Goal: Transaction & Acquisition: Book appointment/travel/reservation

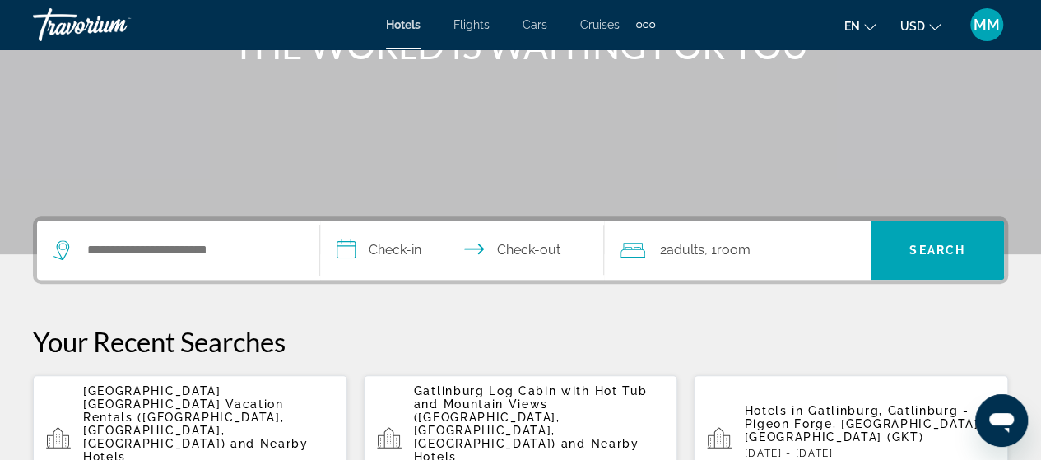
scroll to position [247, 0]
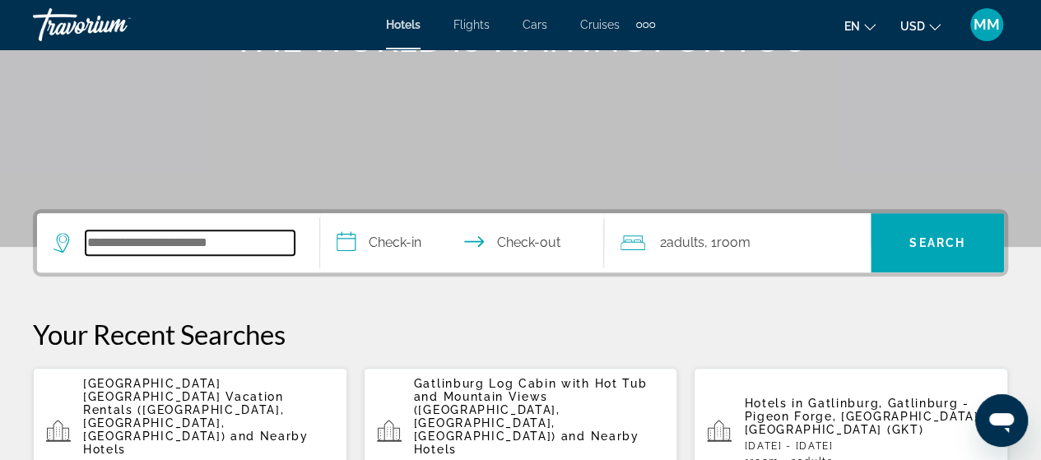
click at [272, 238] on input "Search widget" at bounding box center [190, 242] width 209 height 25
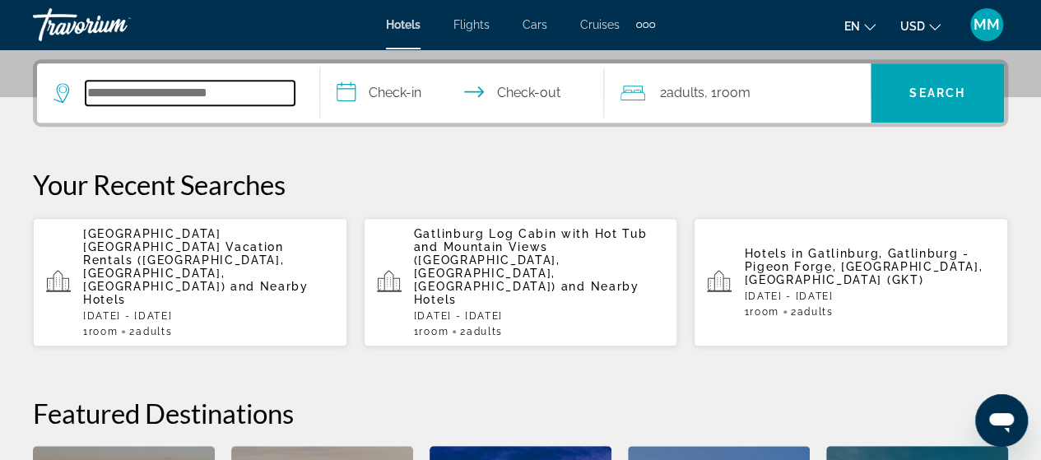
scroll to position [402, 0]
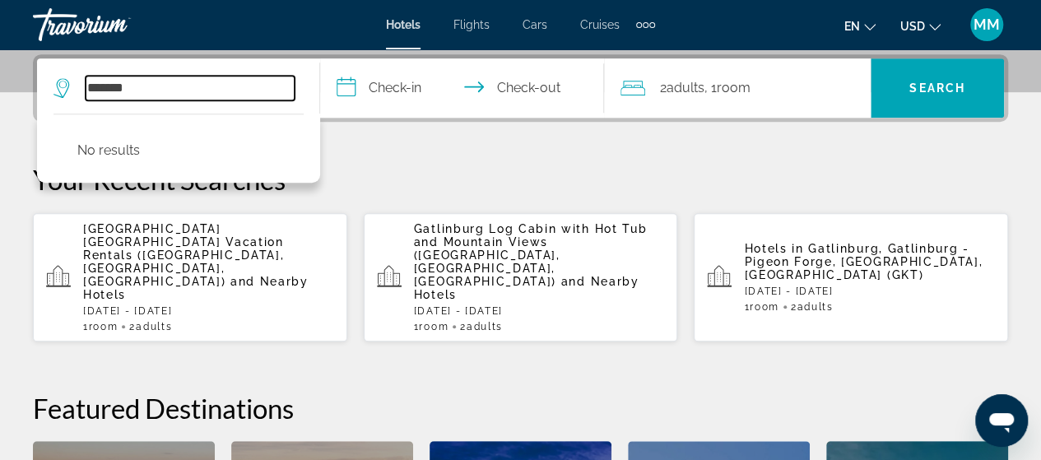
drag, startPoint x: 146, startPoint y: 91, endPoint x: 72, endPoint y: 91, distance: 74.1
click at [72, 91] on div "*******" at bounding box center [173, 88] width 241 height 25
type input "*******"
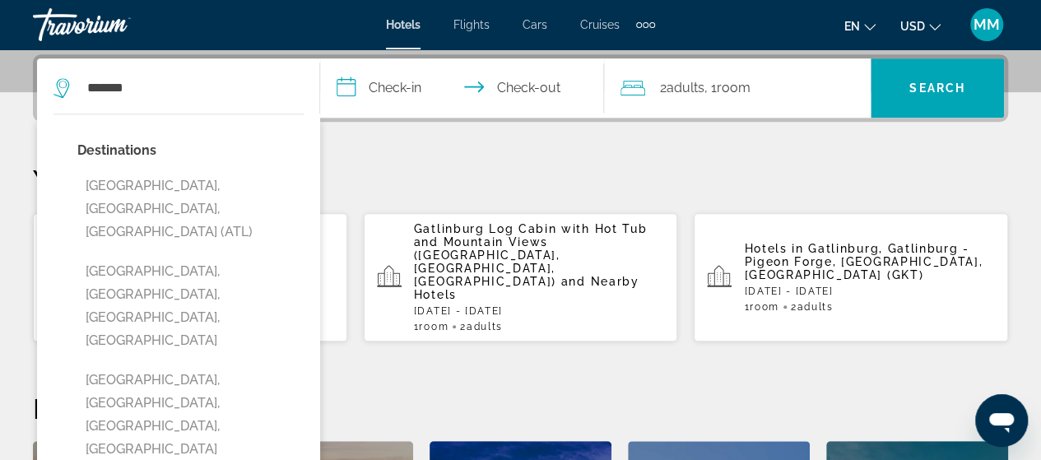
click at [434, 98] on input "**********" at bounding box center [465, 90] width 290 height 64
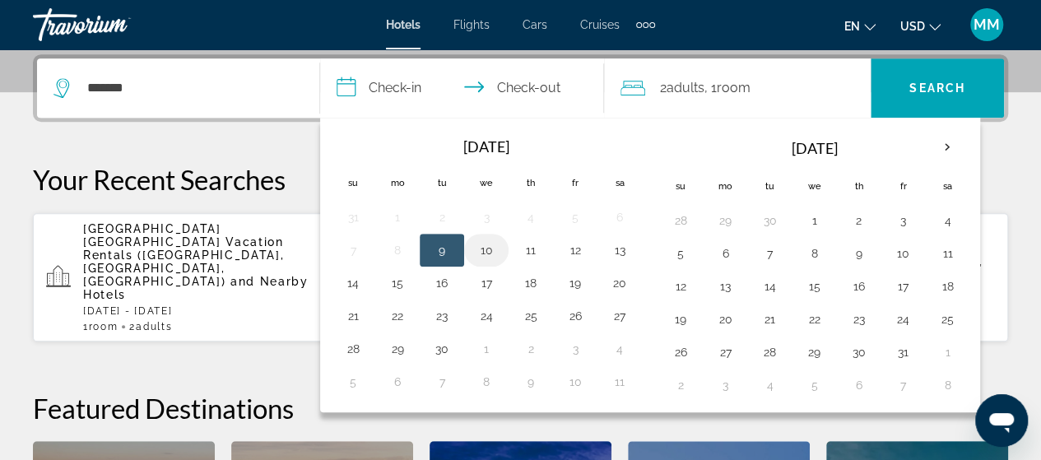
click at [491, 248] on button "10" at bounding box center [486, 250] width 26 height 23
click at [445, 241] on button "9" at bounding box center [442, 250] width 26 height 23
type input "**********"
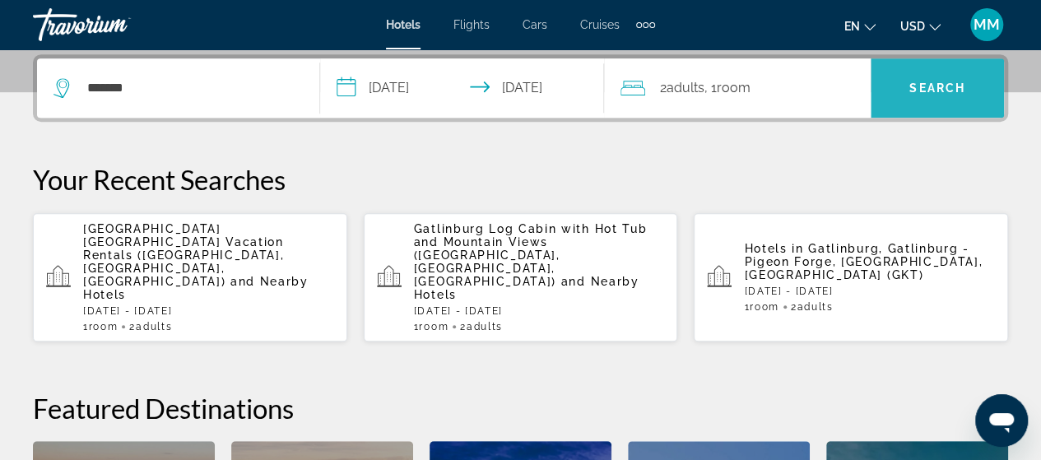
click at [895, 81] on span "Search widget" at bounding box center [937, 88] width 133 height 40
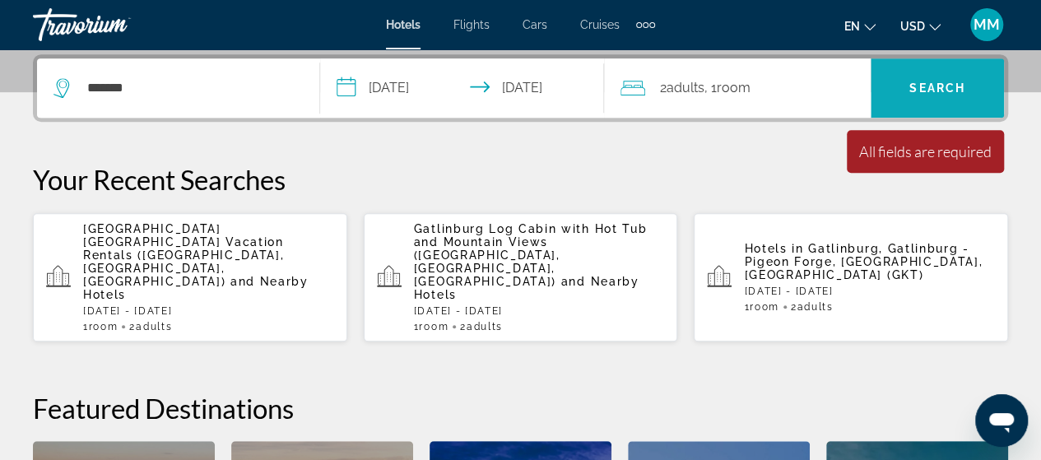
click at [969, 96] on span "Search widget" at bounding box center [937, 88] width 133 height 40
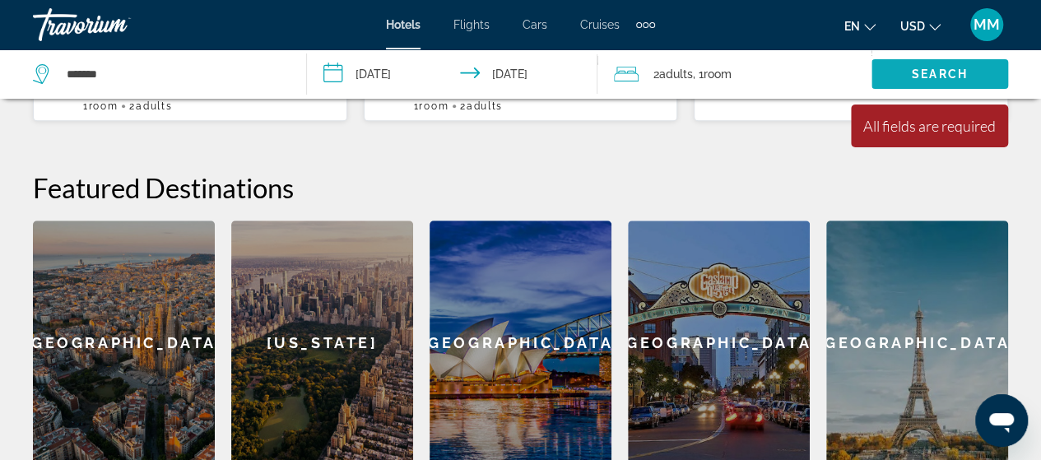
scroll to position [649, 0]
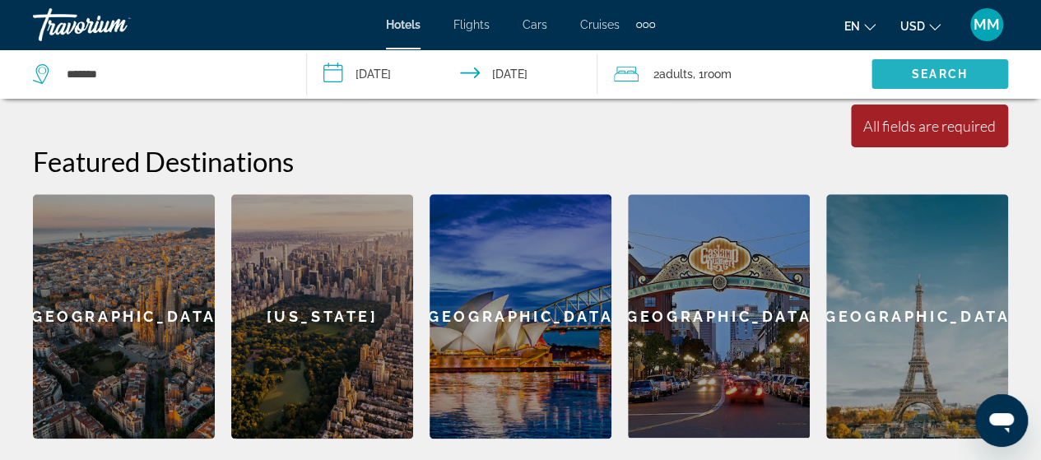
click at [935, 63] on span "Search widget" at bounding box center [940, 74] width 137 height 40
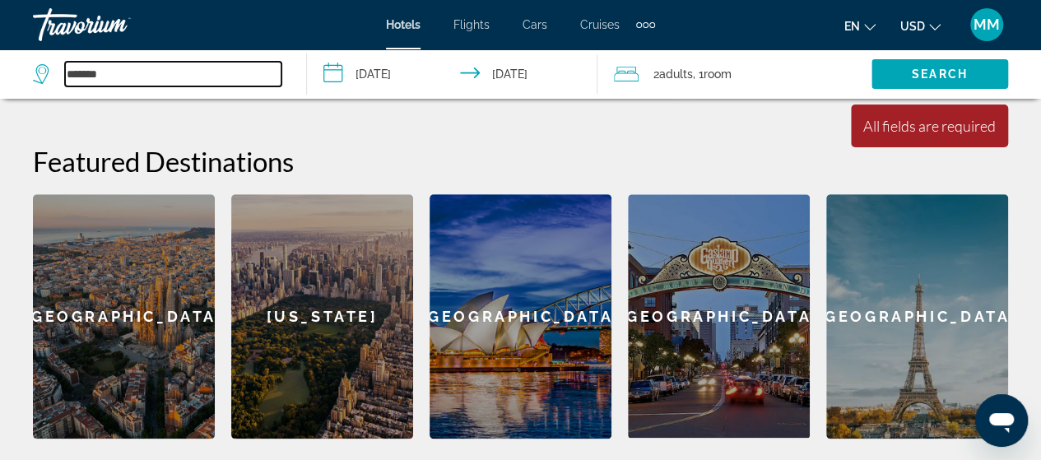
click at [166, 78] on input "*******" at bounding box center [173, 74] width 216 height 25
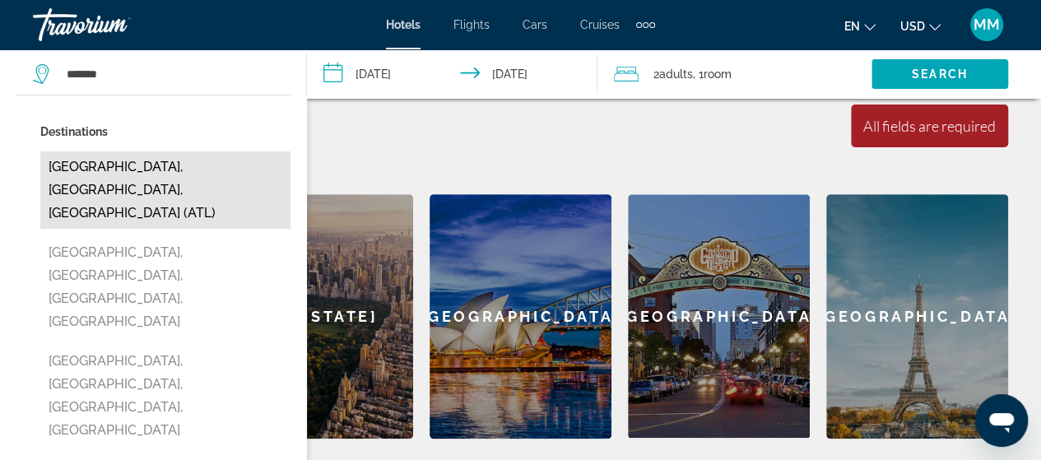
click at [180, 172] on button "[GEOGRAPHIC_DATA], [GEOGRAPHIC_DATA], [GEOGRAPHIC_DATA] (ATL)" at bounding box center [165, 189] width 250 height 77
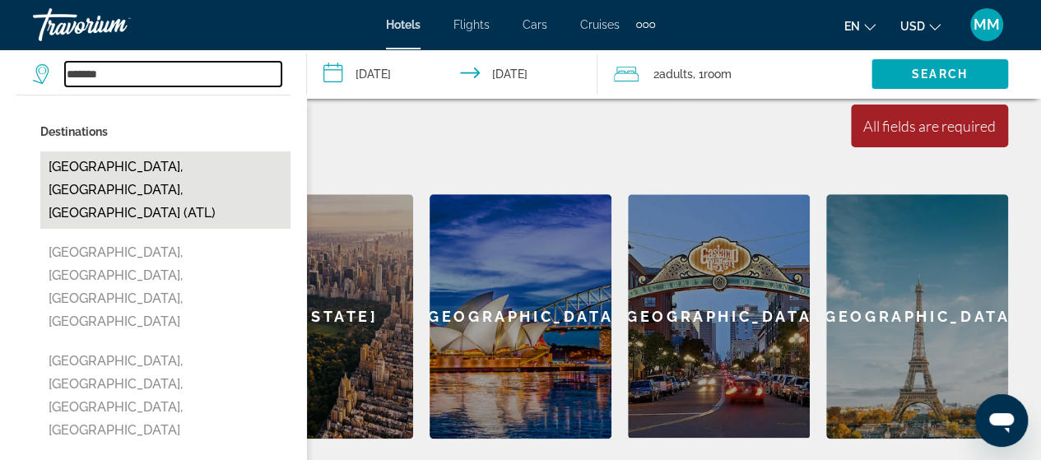
type input "**********"
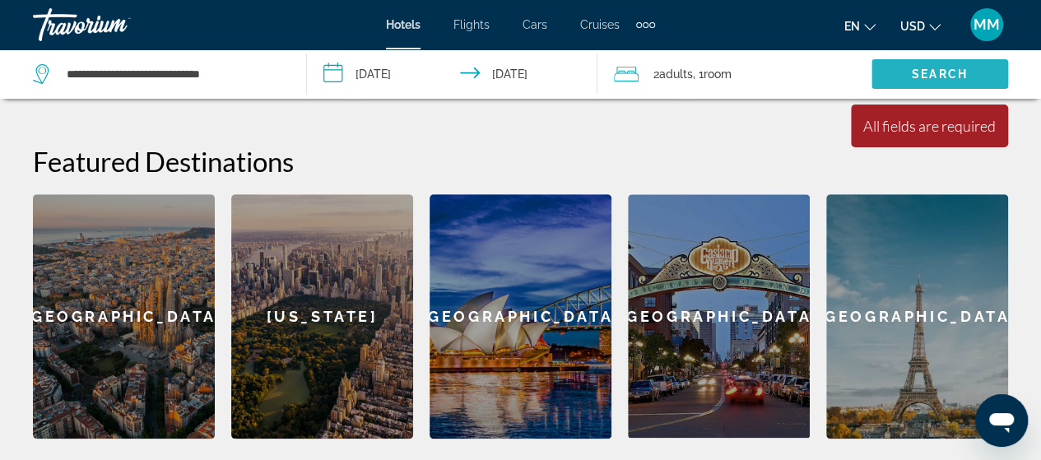
click at [946, 85] on span "Search widget" at bounding box center [940, 74] width 137 height 40
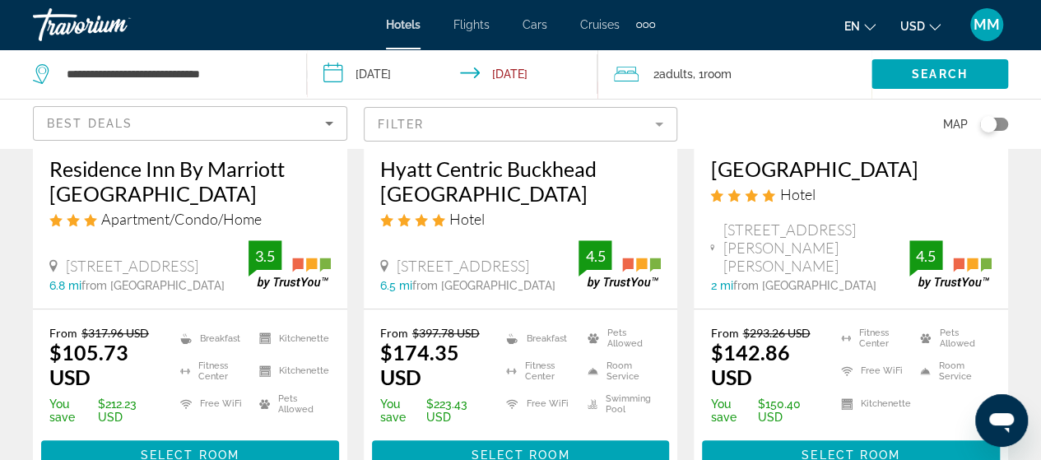
scroll to position [247, 0]
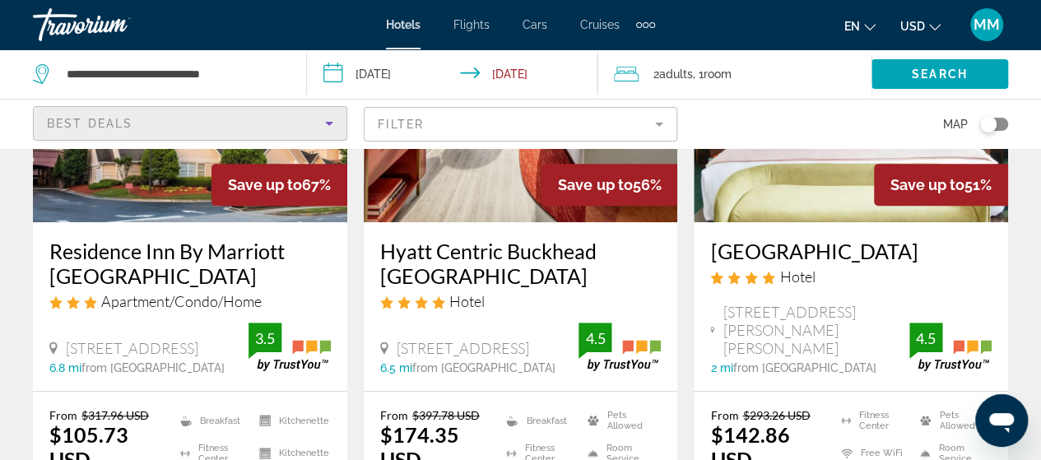
click at [317, 118] on div "Best Deals" at bounding box center [186, 124] width 278 height 20
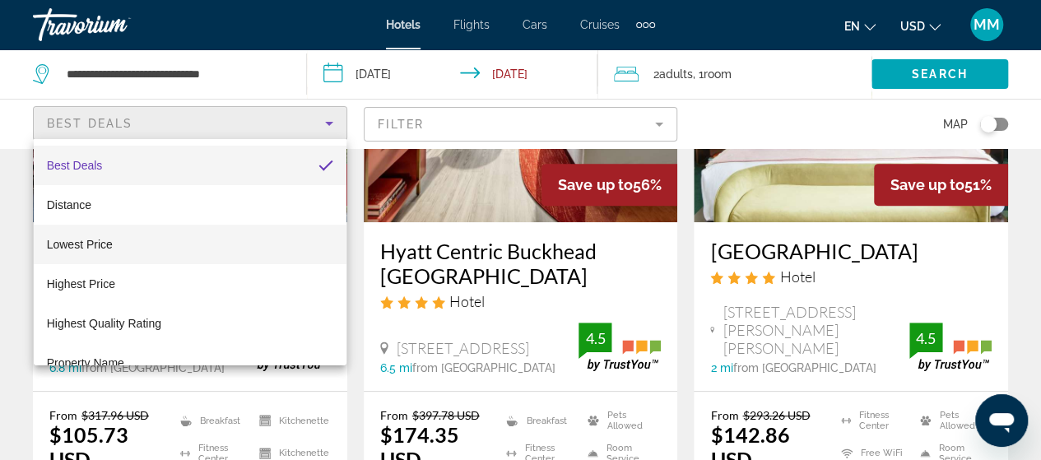
click at [188, 253] on mat-option "Lowest Price" at bounding box center [190, 245] width 313 height 40
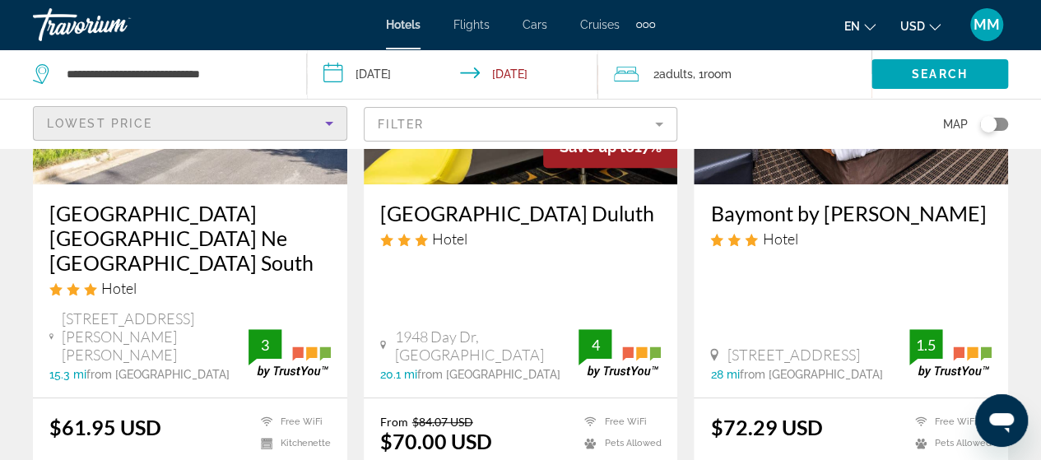
scroll to position [329, 0]
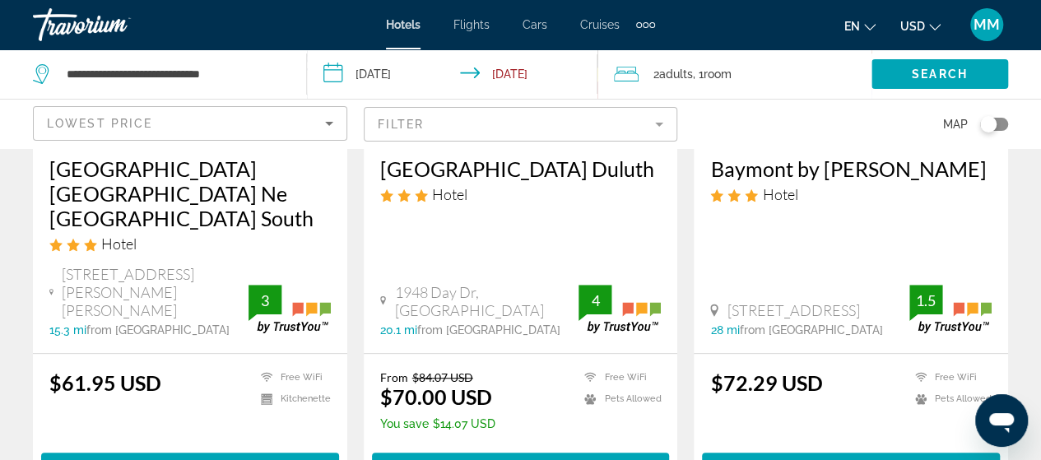
click at [202, 180] on h3 "[GEOGRAPHIC_DATA] [GEOGRAPHIC_DATA] Ne [GEOGRAPHIC_DATA] South" at bounding box center [189, 193] width 281 height 74
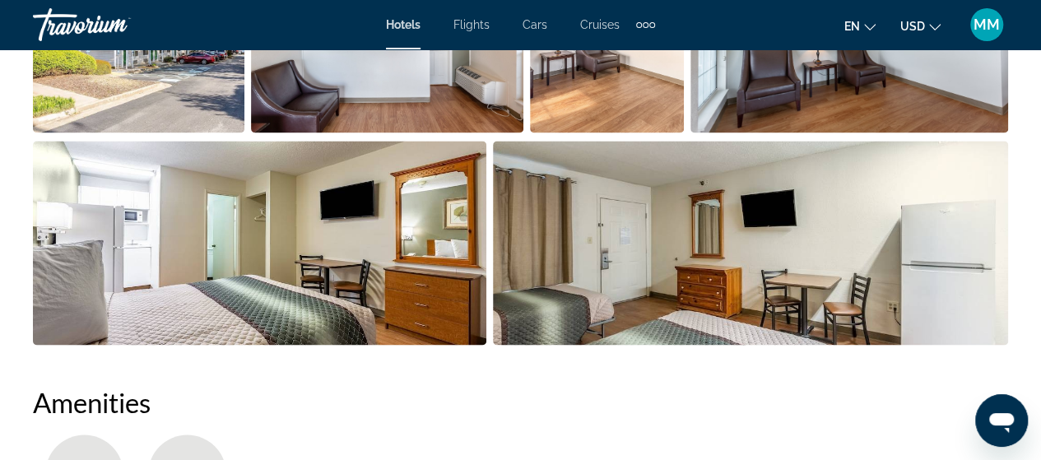
scroll to position [1317, 0]
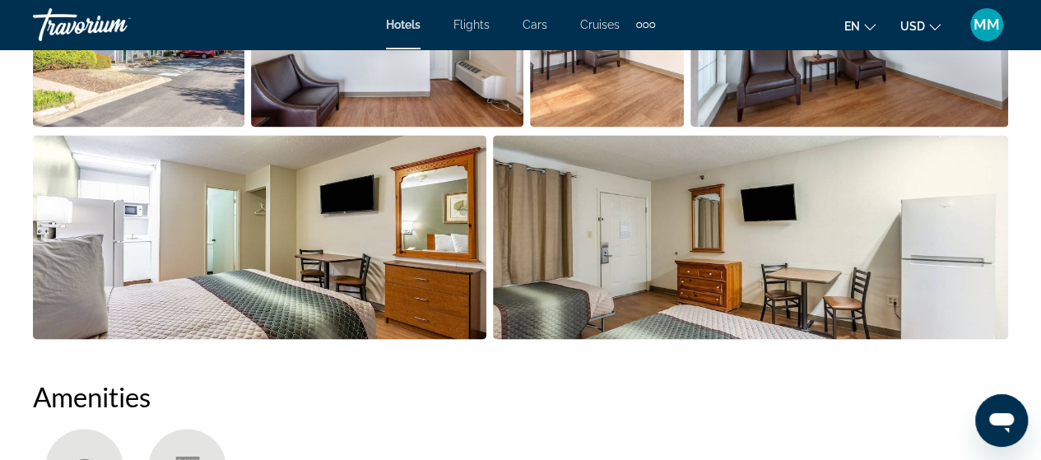
click at [194, 156] on img "Open full-screen image slider" at bounding box center [259, 237] width 453 height 204
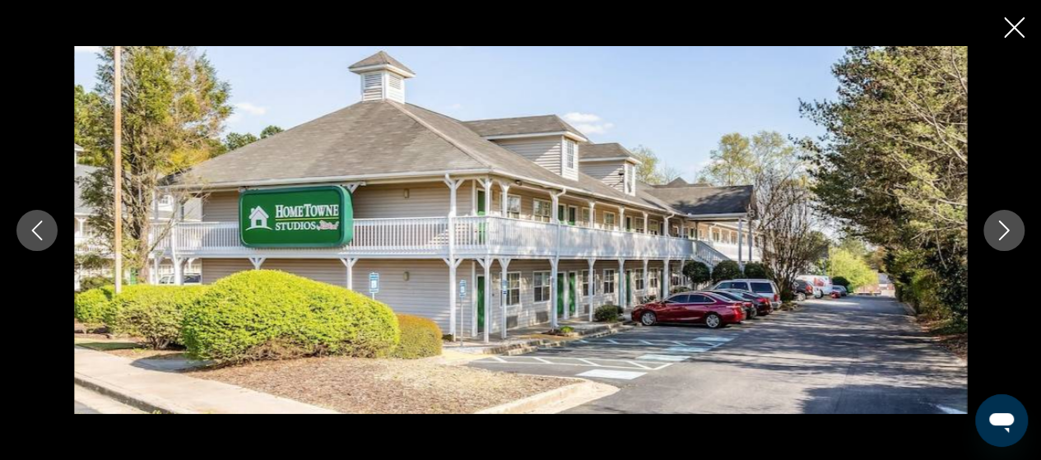
click at [999, 241] on button "Next image" at bounding box center [1003, 230] width 41 height 41
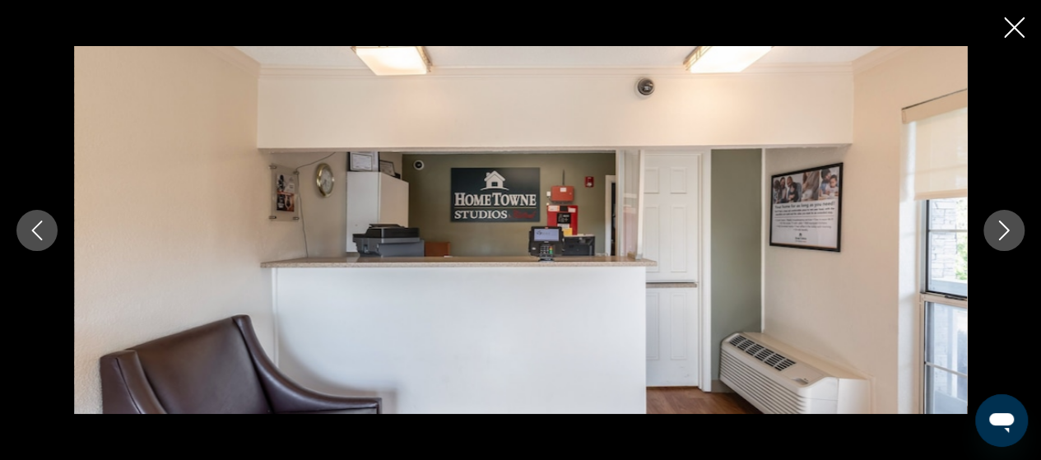
click at [999, 241] on button "Next image" at bounding box center [1003, 230] width 41 height 41
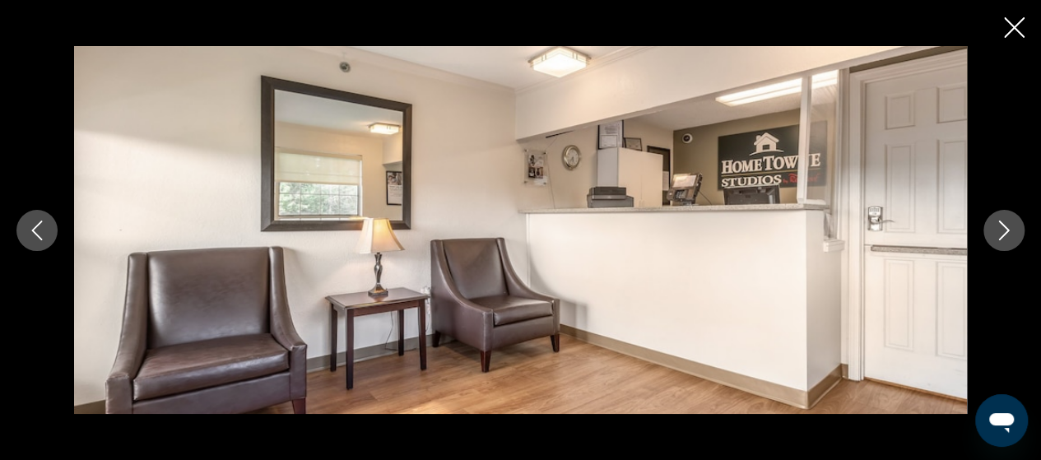
click at [999, 241] on button "Next image" at bounding box center [1003, 230] width 41 height 41
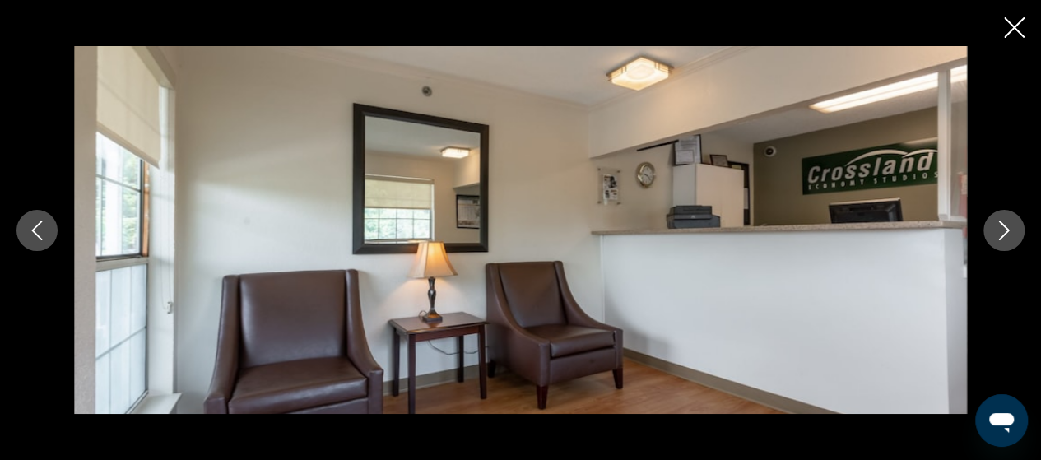
click at [999, 241] on button "Next image" at bounding box center [1003, 230] width 41 height 41
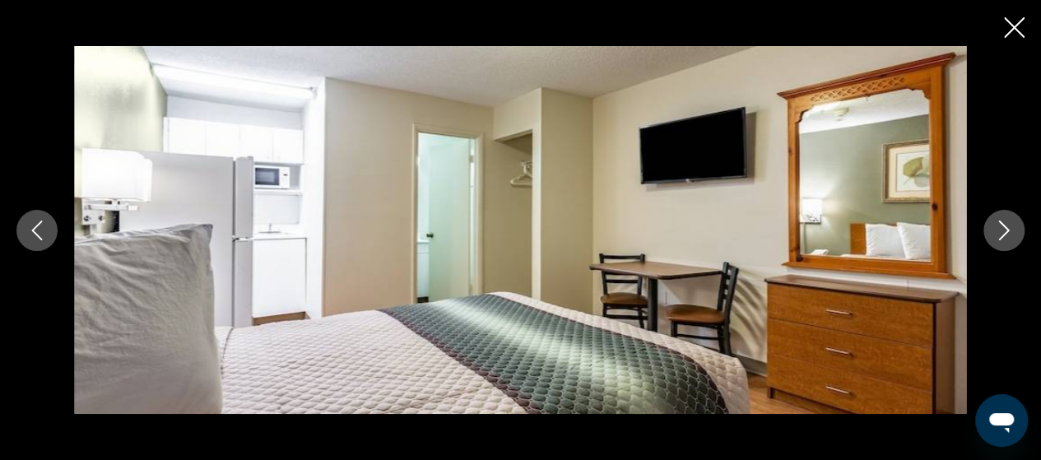
click at [999, 241] on button "Next image" at bounding box center [1003, 230] width 41 height 41
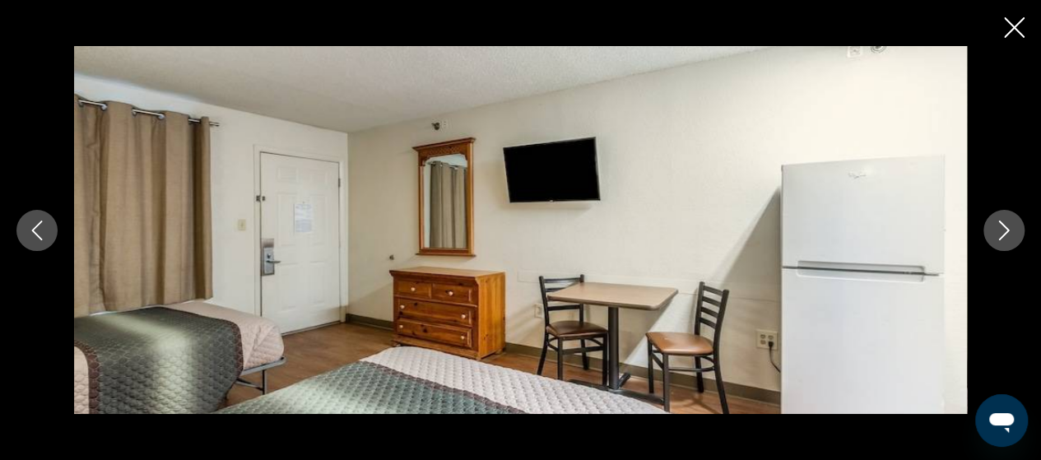
click at [999, 241] on button "Next image" at bounding box center [1003, 230] width 41 height 41
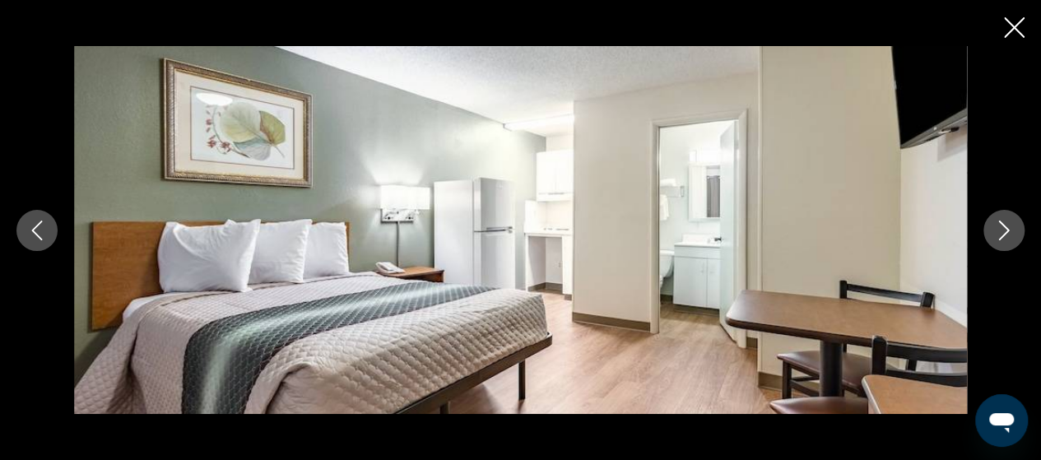
click at [999, 241] on button "Next image" at bounding box center [1003, 230] width 41 height 41
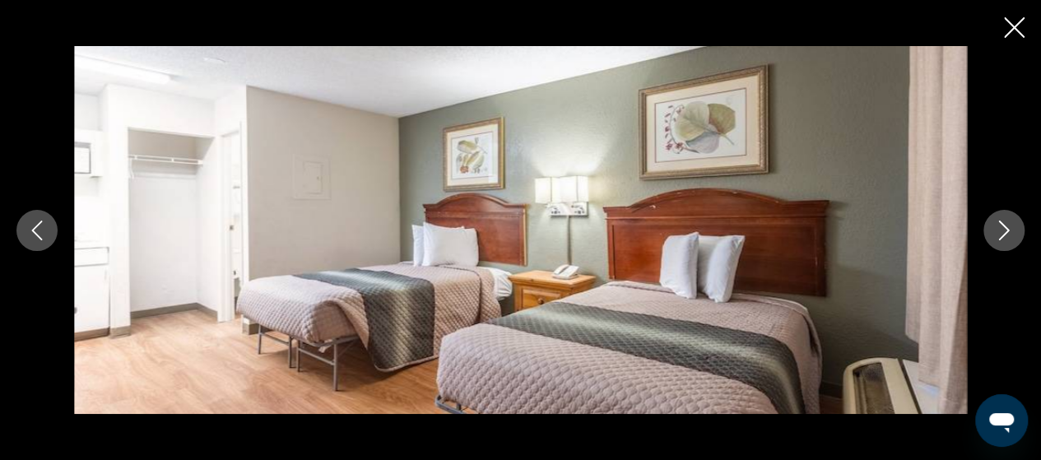
click at [999, 241] on button "Next image" at bounding box center [1003, 230] width 41 height 41
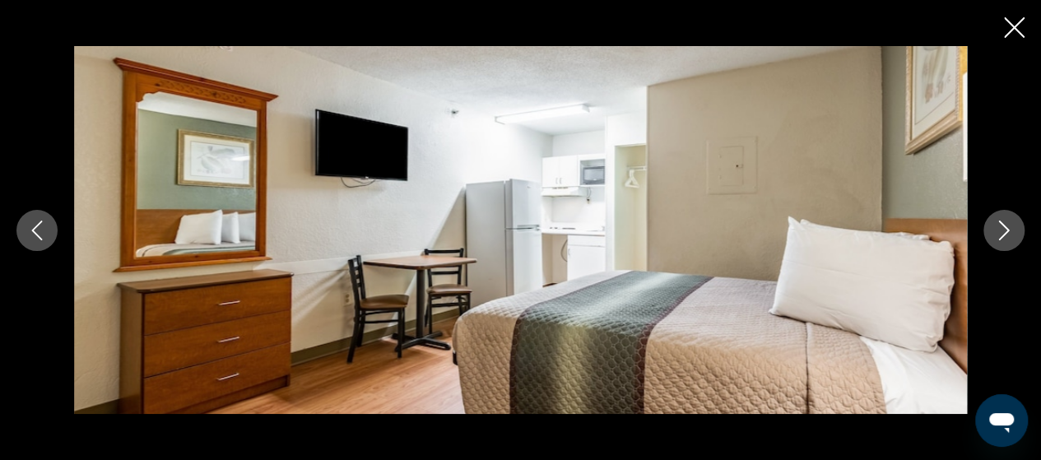
click at [999, 241] on button "Next image" at bounding box center [1003, 230] width 41 height 41
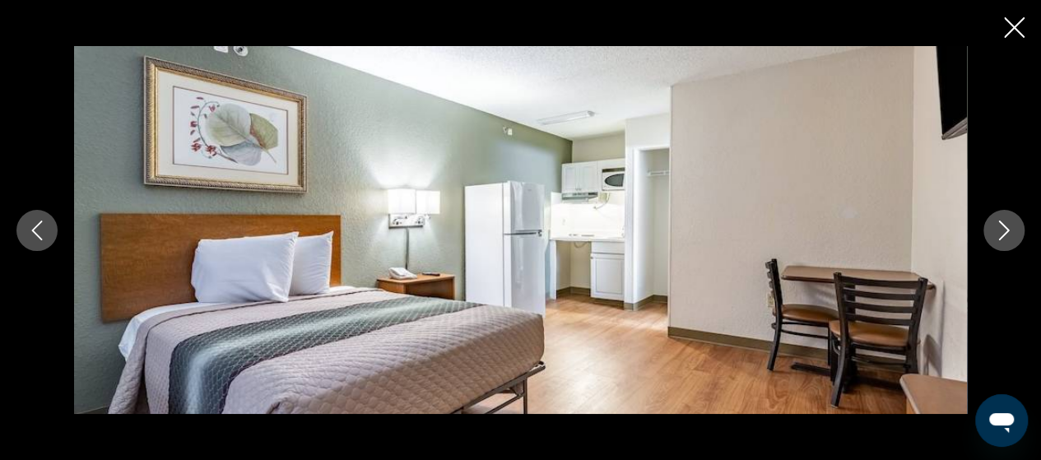
click at [999, 241] on button "Next image" at bounding box center [1003, 230] width 41 height 41
